Goal: Navigation & Orientation: Find specific page/section

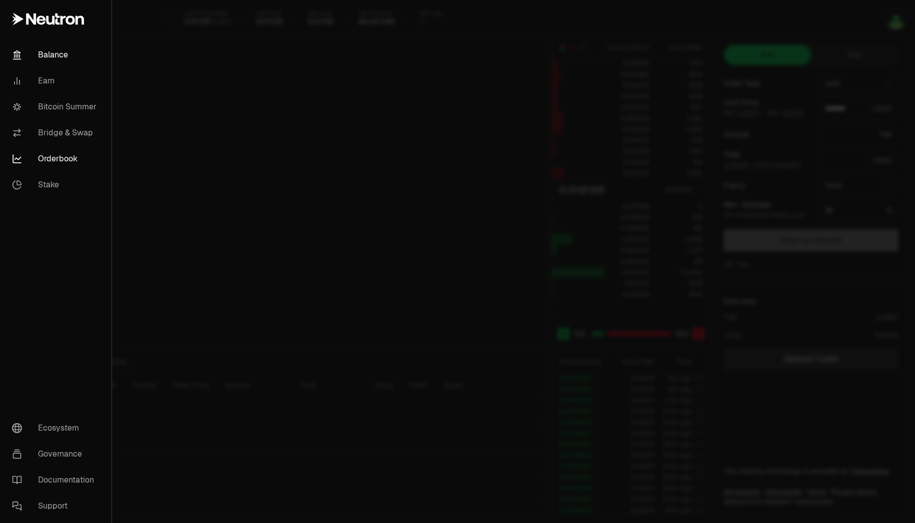
click at [67, 61] on link "Balance" at bounding box center [55, 55] width 103 height 26
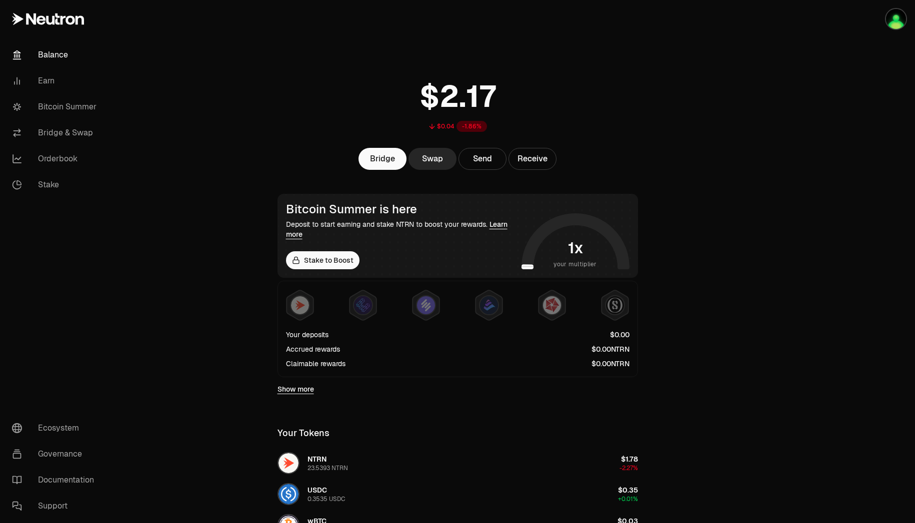
click at [217, 138] on main "$0.04 -1.86% Bridge Swap Send Receive Bitcoin Summer is here Deposit to start e…" at bounding box center [513, 370] width 803 height 741
click at [47, 127] on link "Bridge & Swap" at bounding box center [56, 133] width 104 height 26
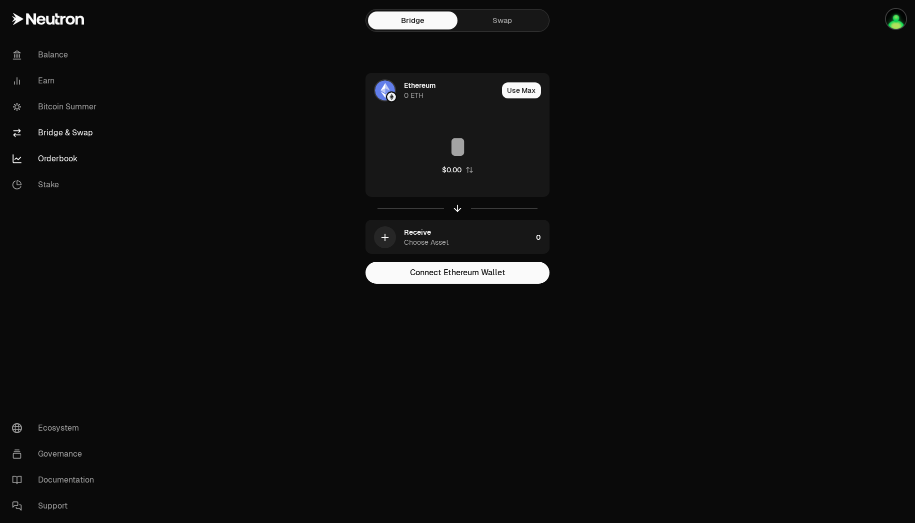
click at [49, 159] on link "Orderbook" at bounding box center [56, 159] width 104 height 26
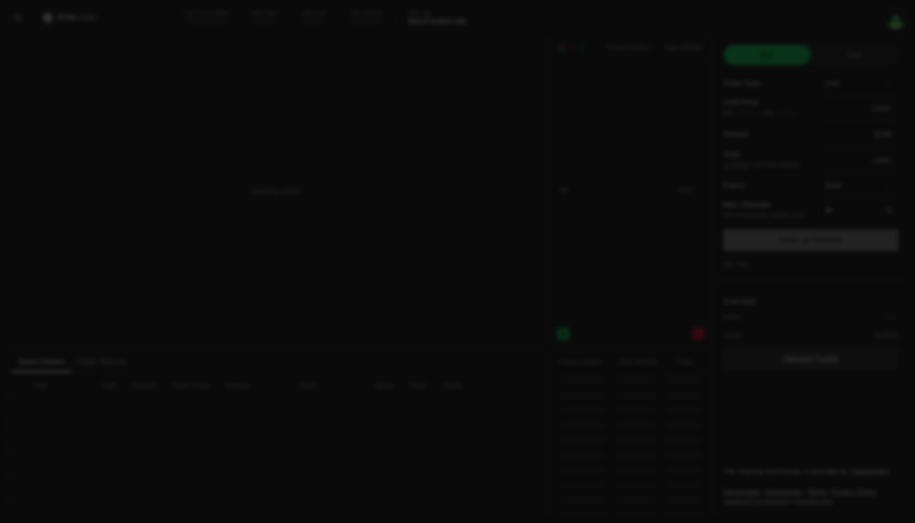
type input "********"
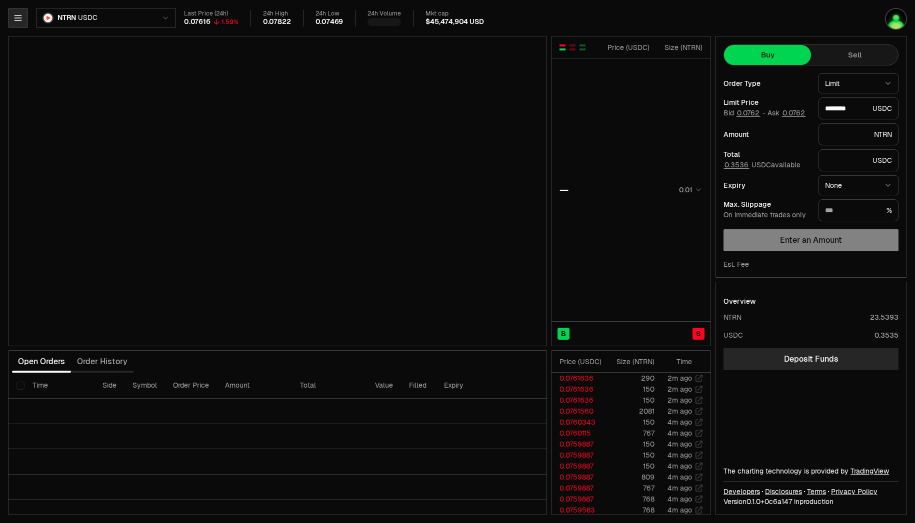
click at [22, 18] on icon "button" at bounding box center [18, 18] width 10 height 10
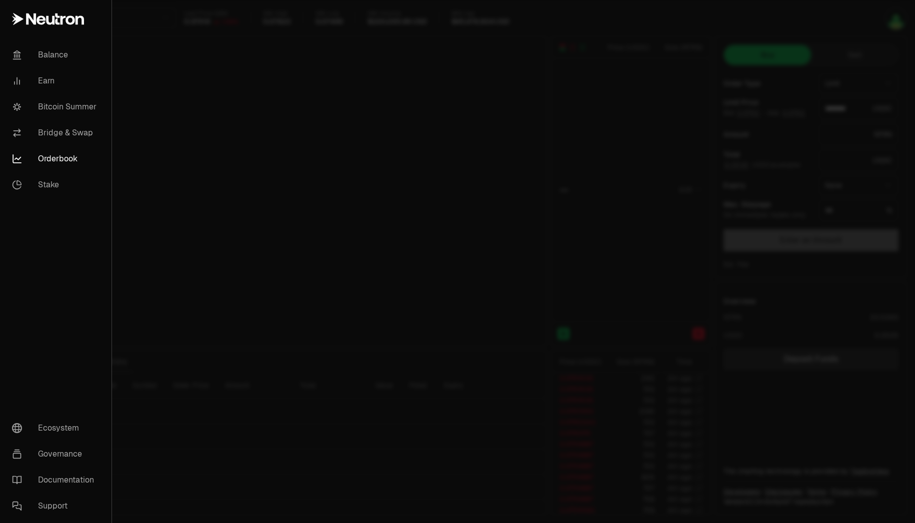
click at [38, 22] on icon at bounding box center [40, 19] width 9 height 9
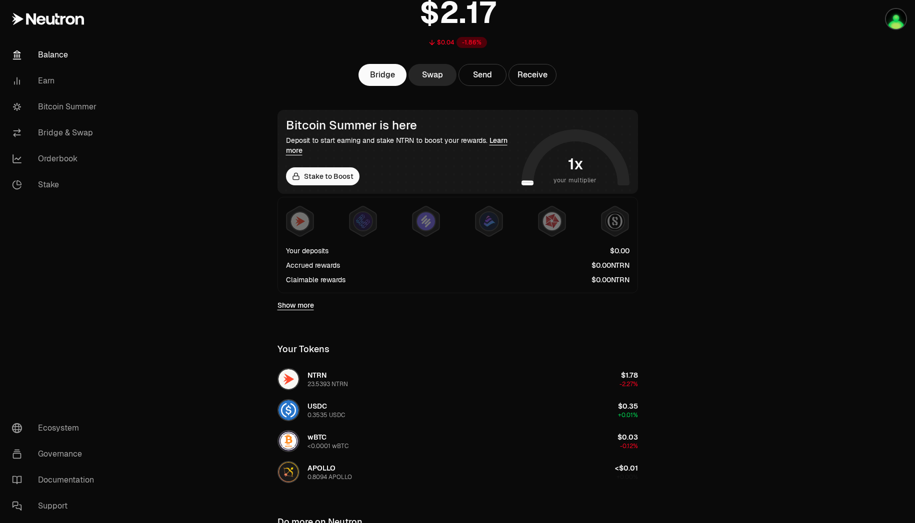
scroll to position [217, 0]
